Goal: Transaction & Acquisition: Purchase product/service

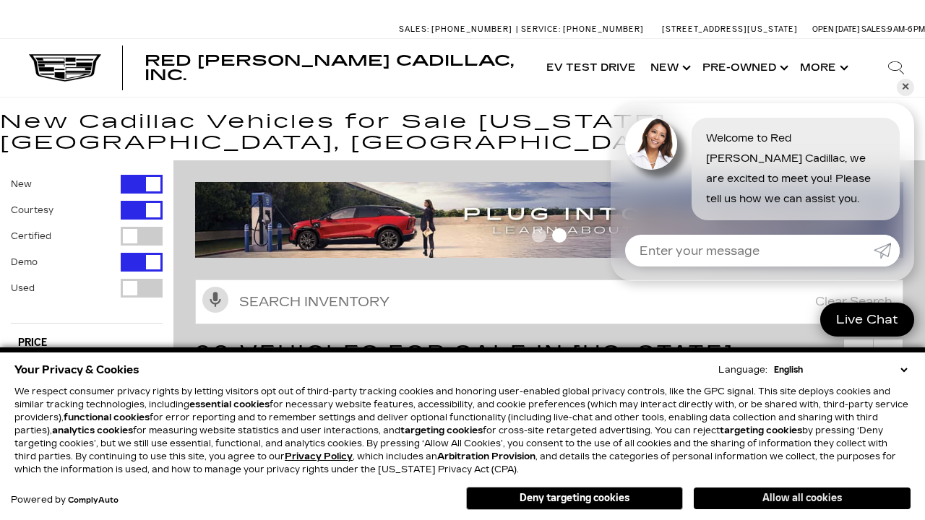
click at [802, 499] on button "Allow all cookies" at bounding box center [802, 499] width 217 height 22
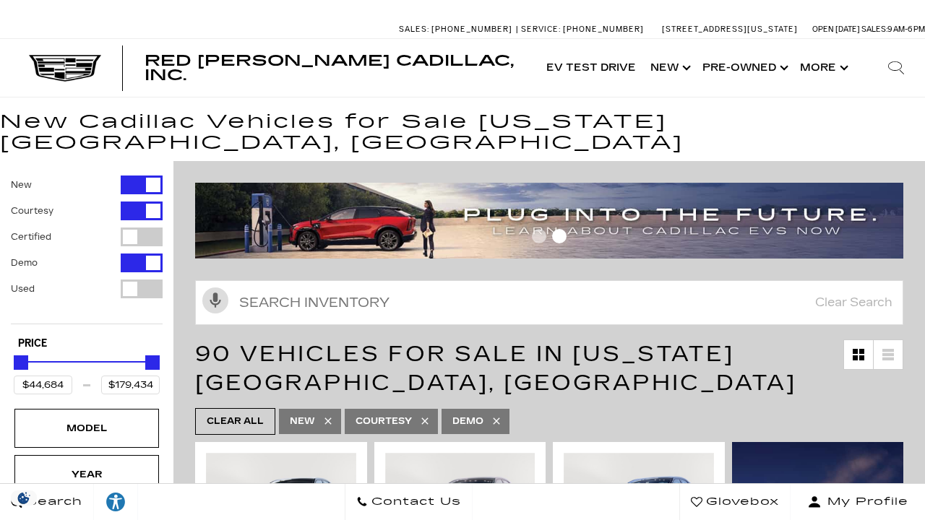
scroll to position [25, 0]
